Goal: Communication & Community: Connect with others

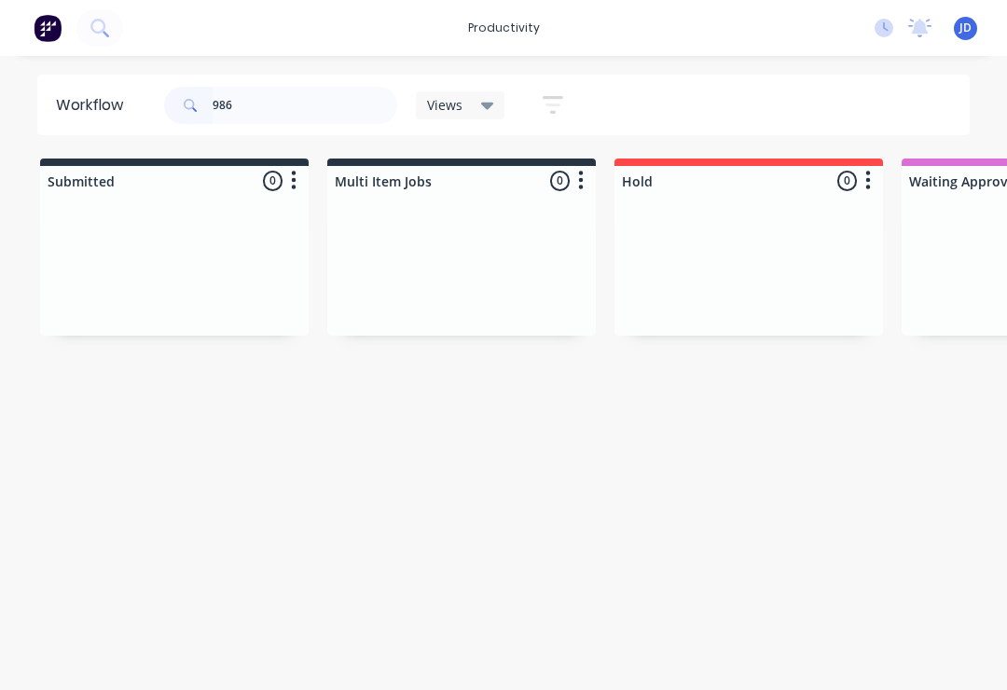
type input "98"
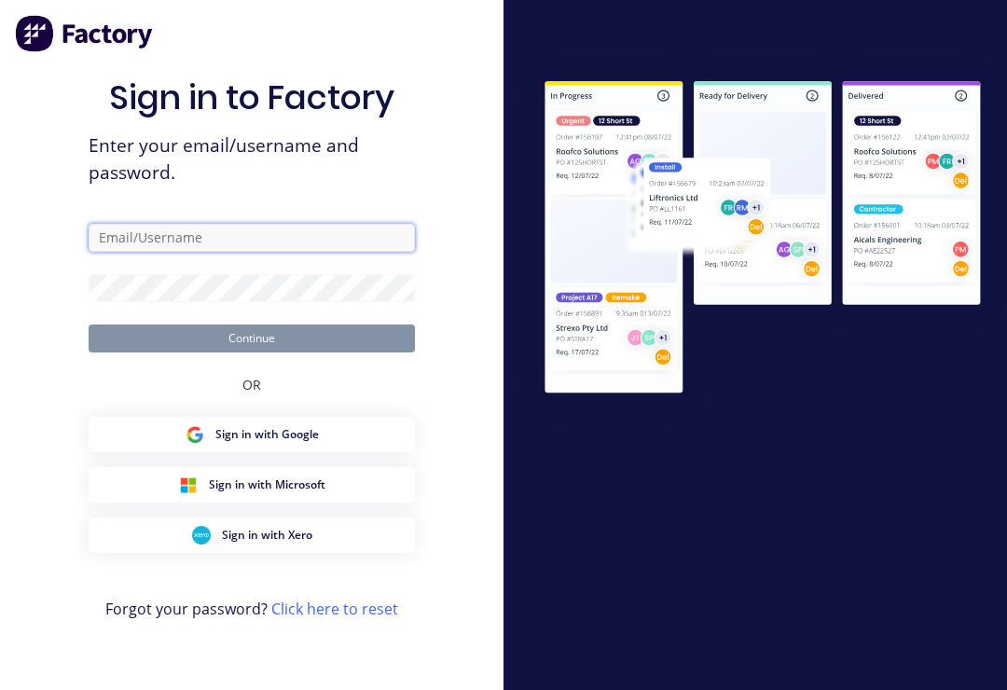
click at [215, 252] on input "text" at bounding box center [252, 238] width 326 height 28
type input "[EMAIL_ADDRESS][DOMAIN_NAME]"
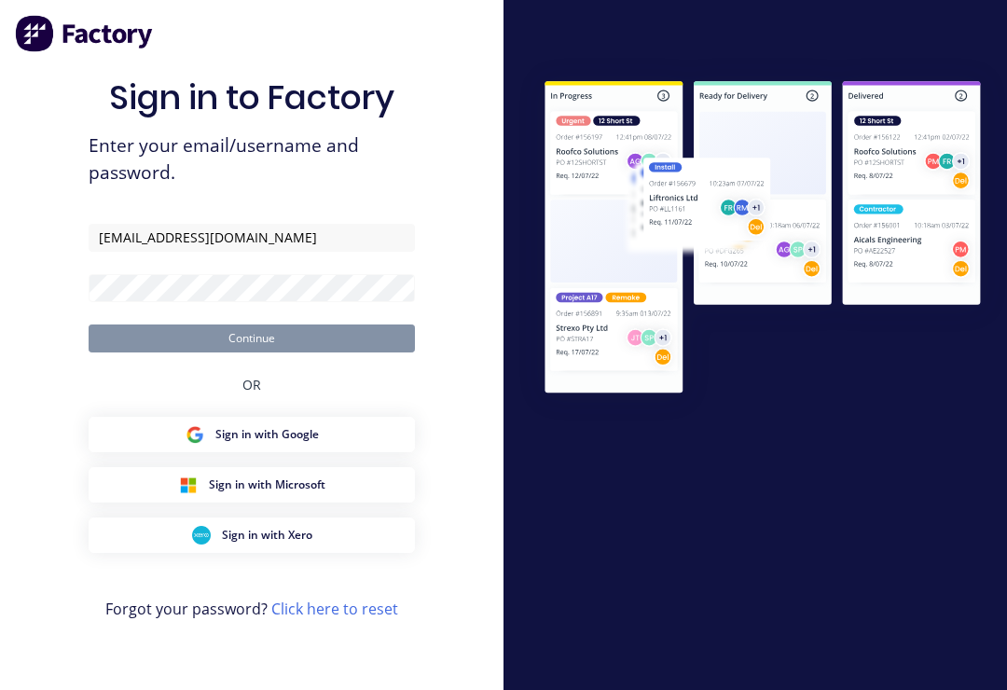
click at [252, 351] on button "Continue" at bounding box center [252, 338] width 326 height 28
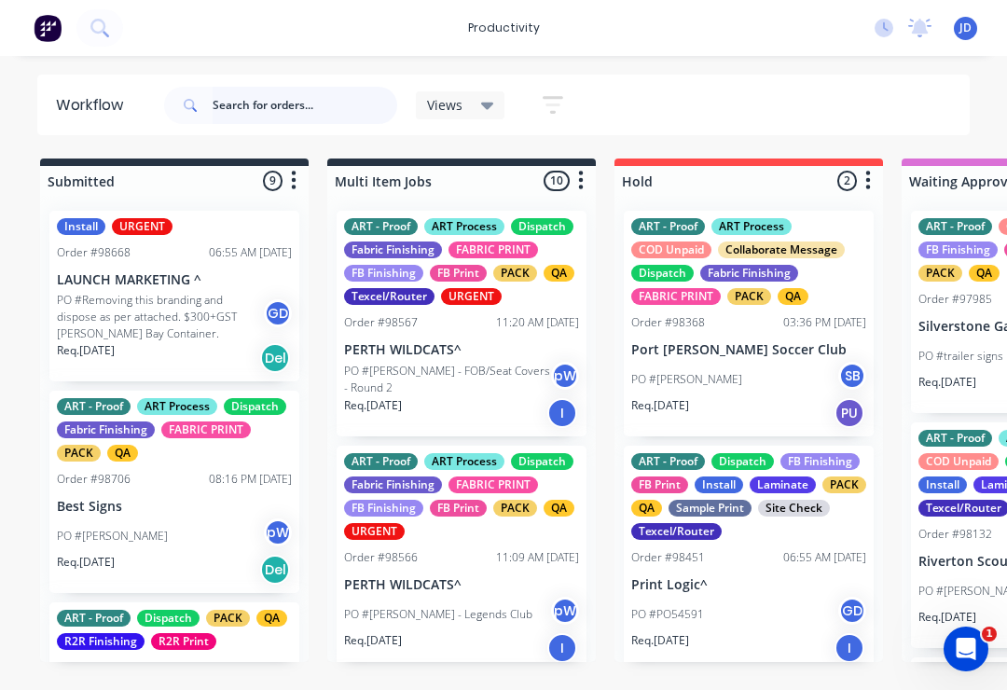
click at [233, 120] on input "text" at bounding box center [305, 105] width 185 height 37
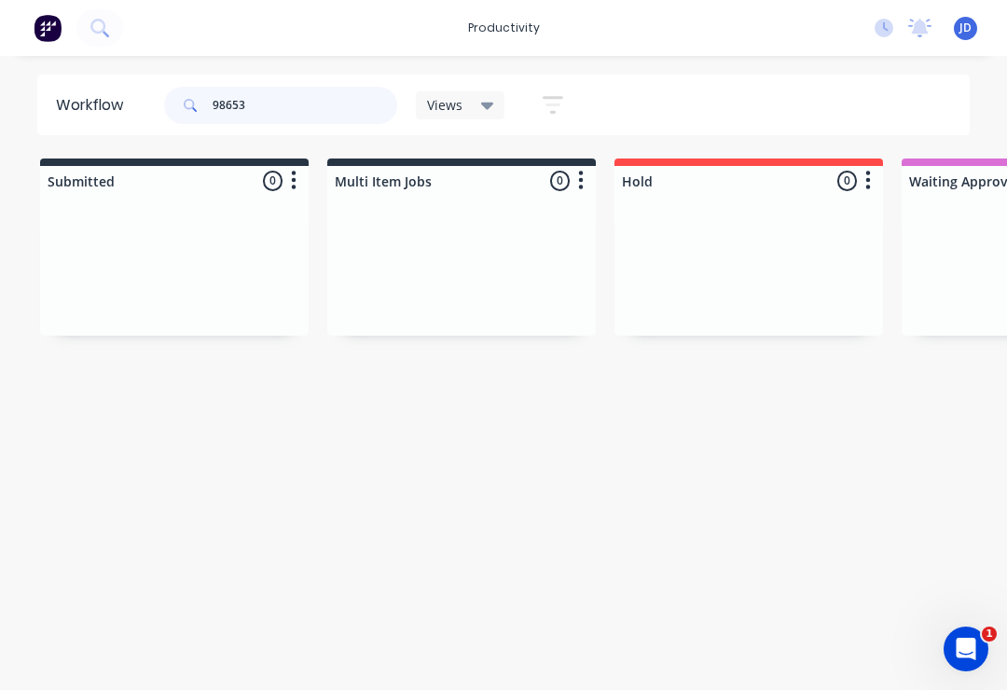
type input "98653"
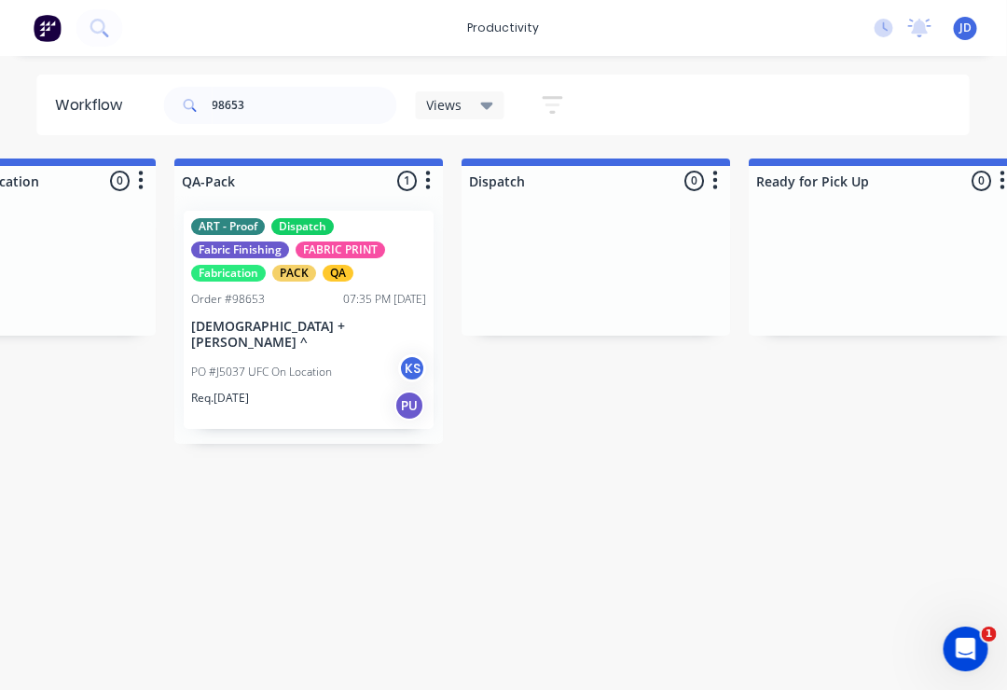
scroll to position [0, 4747]
click at [307, 322] on p "[DEMOGRAPHIC_DATA] + [PERSON_NAME] ^" at bounding box center [308, 335] width 235 height 32
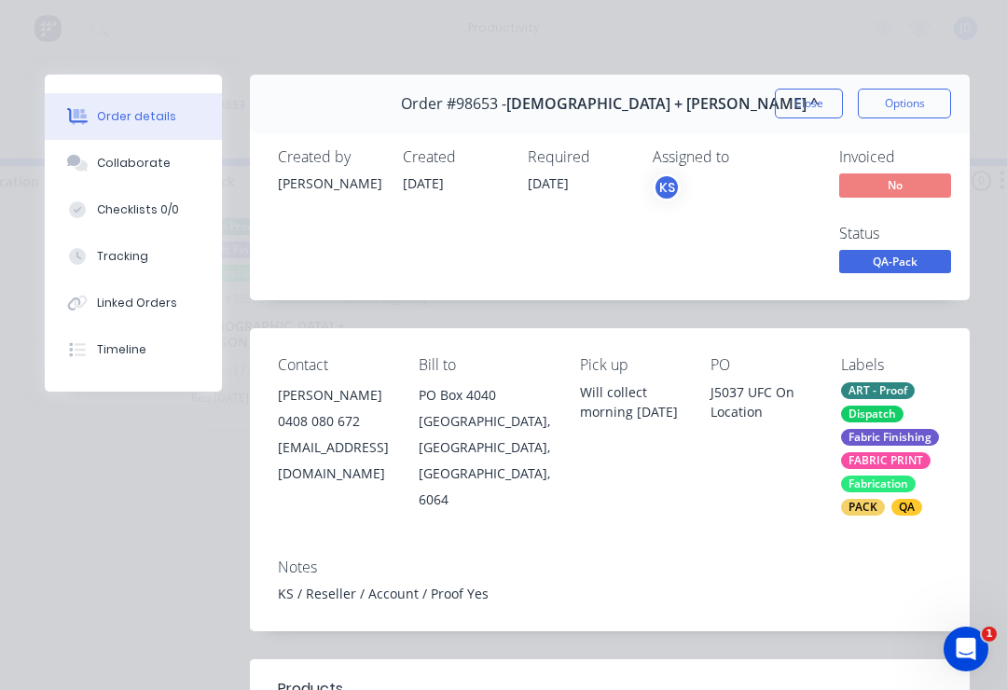
click at [157, 158] on div "Collaborate" at bounding box center [134, 163] width 74 height 17
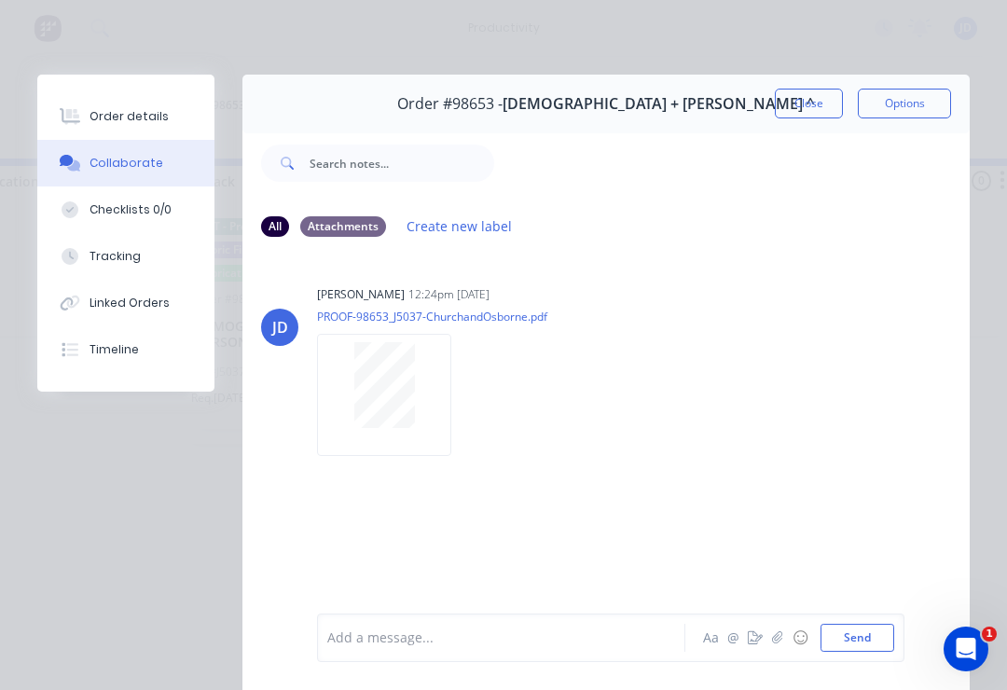
click at [770, 640] on button "button" at bounding box center [777, 637] width 22 height 22
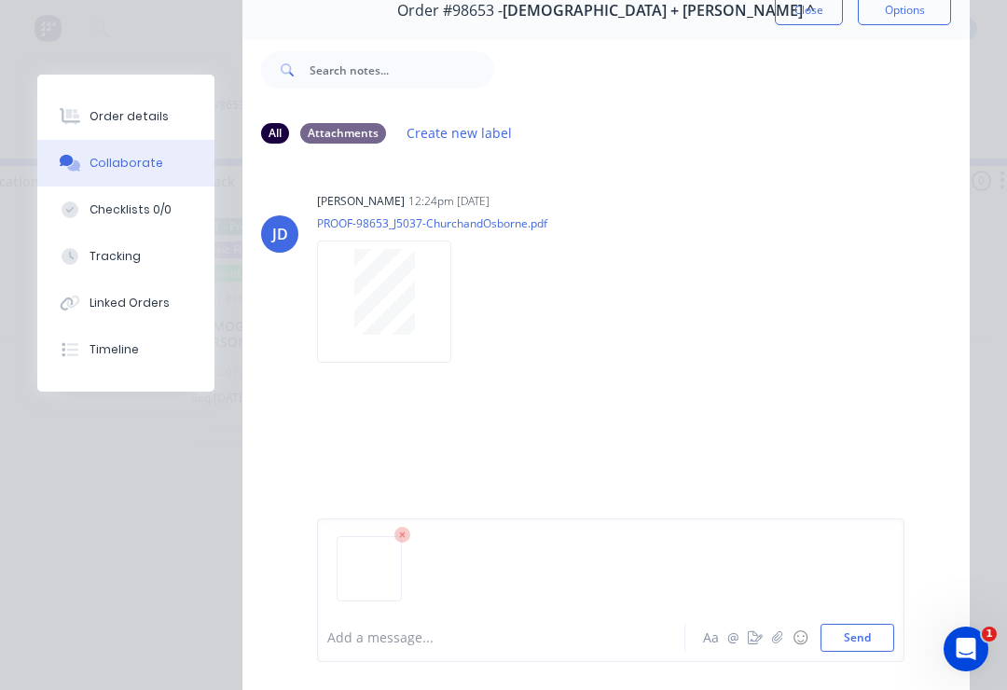
scroll to position [114, 0]
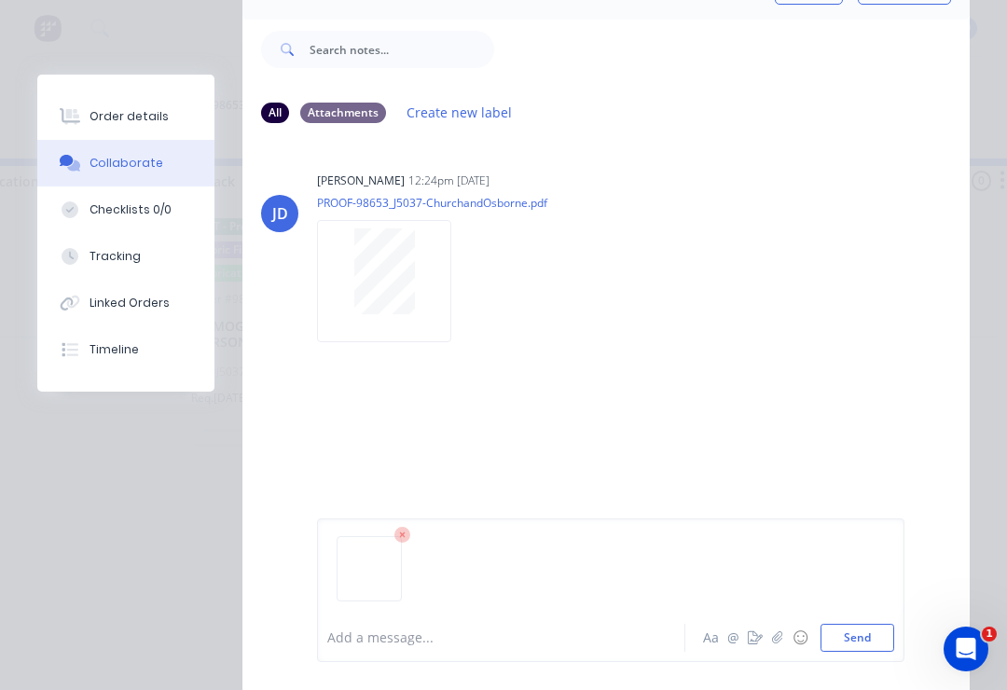
click at [870, 633] on button "Send" at bounding box center [857, 638] width 74 height 28
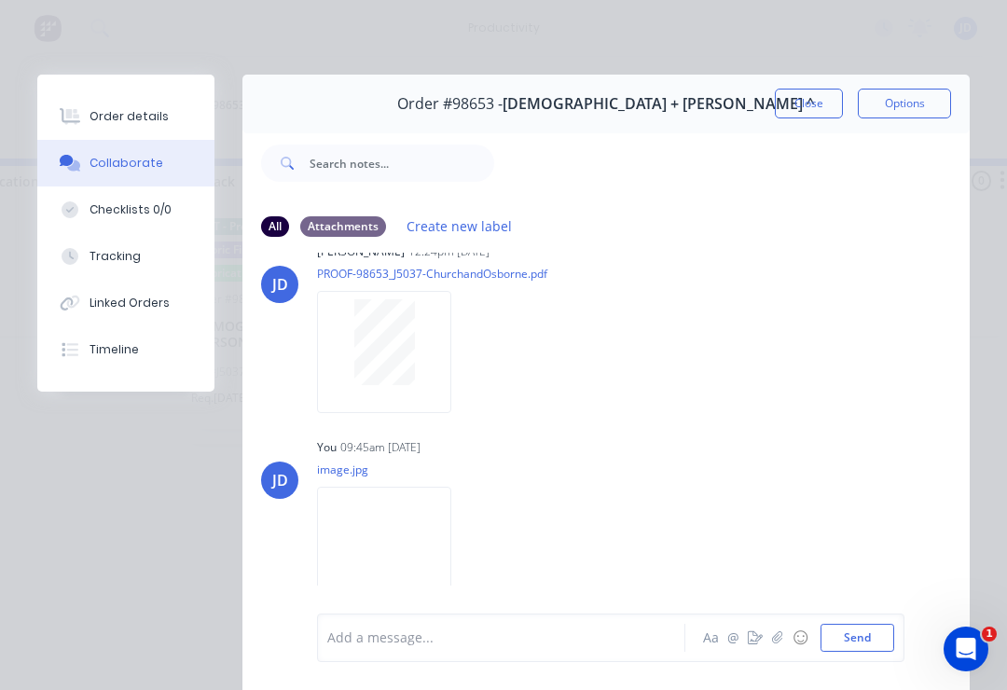
scroll to position [43, 0]
click at [776, 644] on icon "button" at bounding box center [777, 637] width 11 height 13
click at [773, 648] on button "button" at bounding box center [777, 637] width 22 height 22
click at [875, 640] on button "Send" at bounding box center [857, 638] width 74 height 28
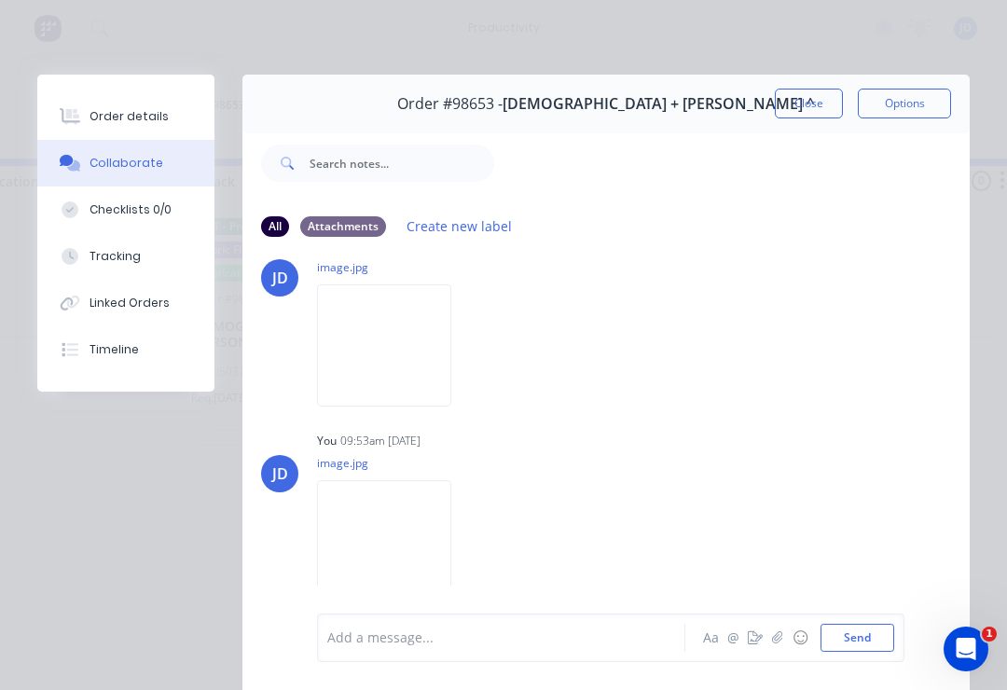
scroll to position [246, 0]
click at [805, 103] on button "Close" at bounding box center [809, 104] width 68 height 30
